Goal: Navigation & Orientation: Find specific page/section

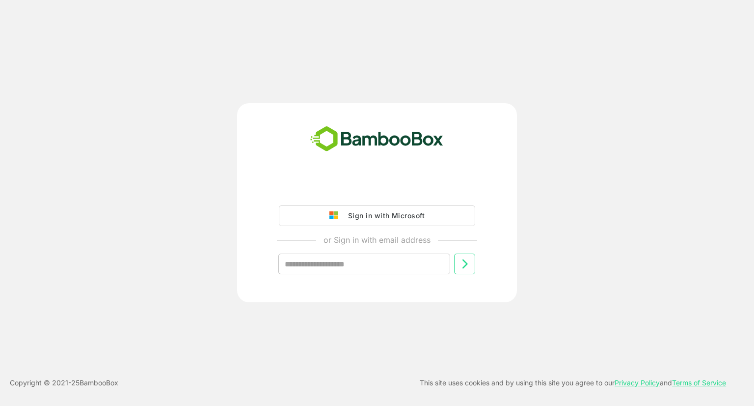
click at [563, 143] on div "Sign in with Microsoft or Sign in with email address ​" at bounding box center [377, 202] width 603 height 199
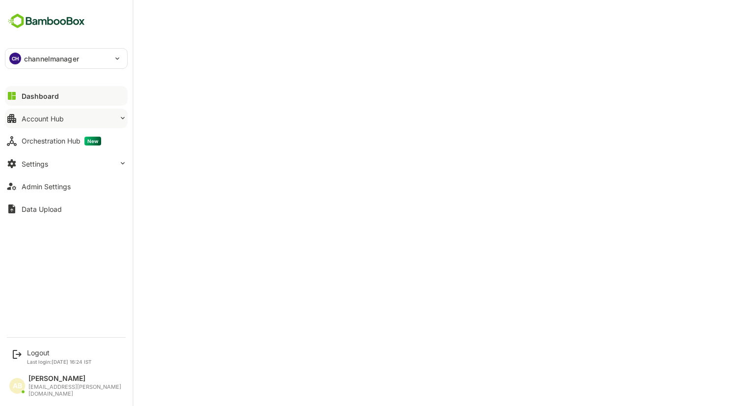
click at [49, 118] on div "Account Hub" at bounding box center [43, 118] width 42 height 8
click at [111, 120] on button "Account Hub" at bounding box center [66, 119] width 123 height 20
